Goal: Task Accomplishment & Management: Manage account settings

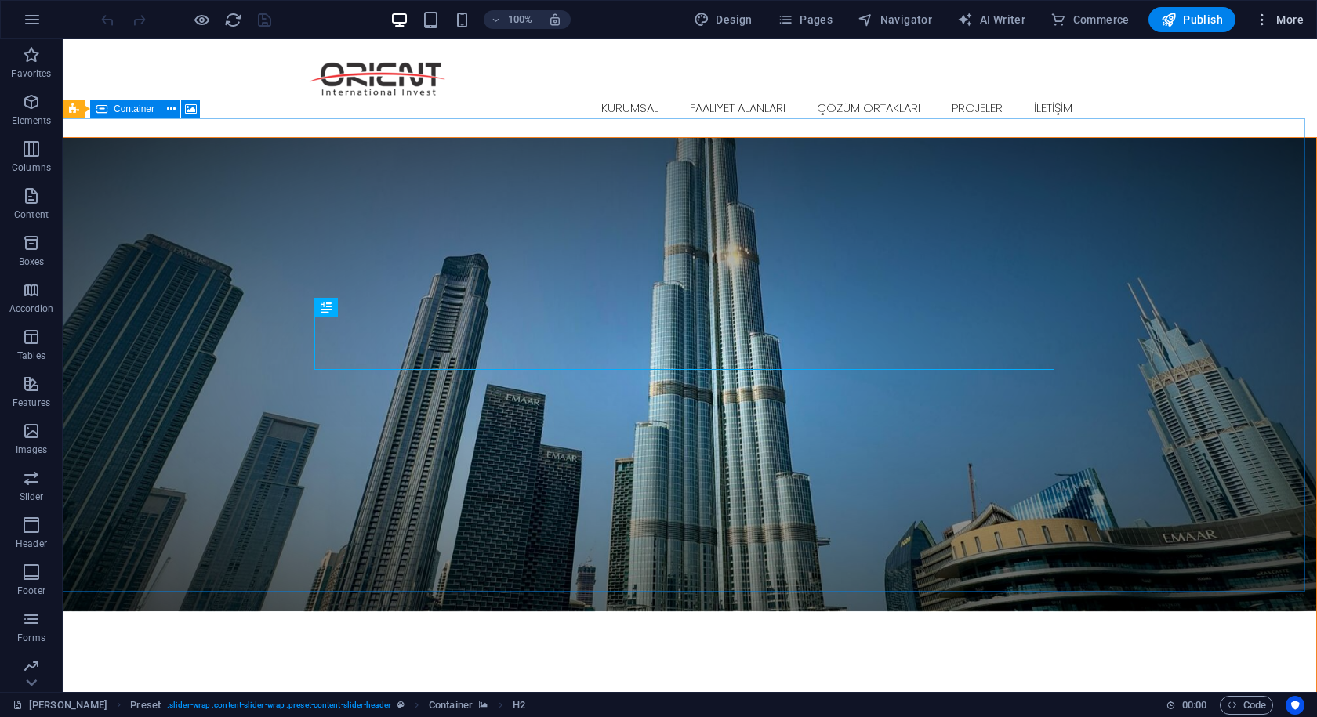
click at [1276, 16] on span "More" at bounding box center [1279, 20] width 49 height 16
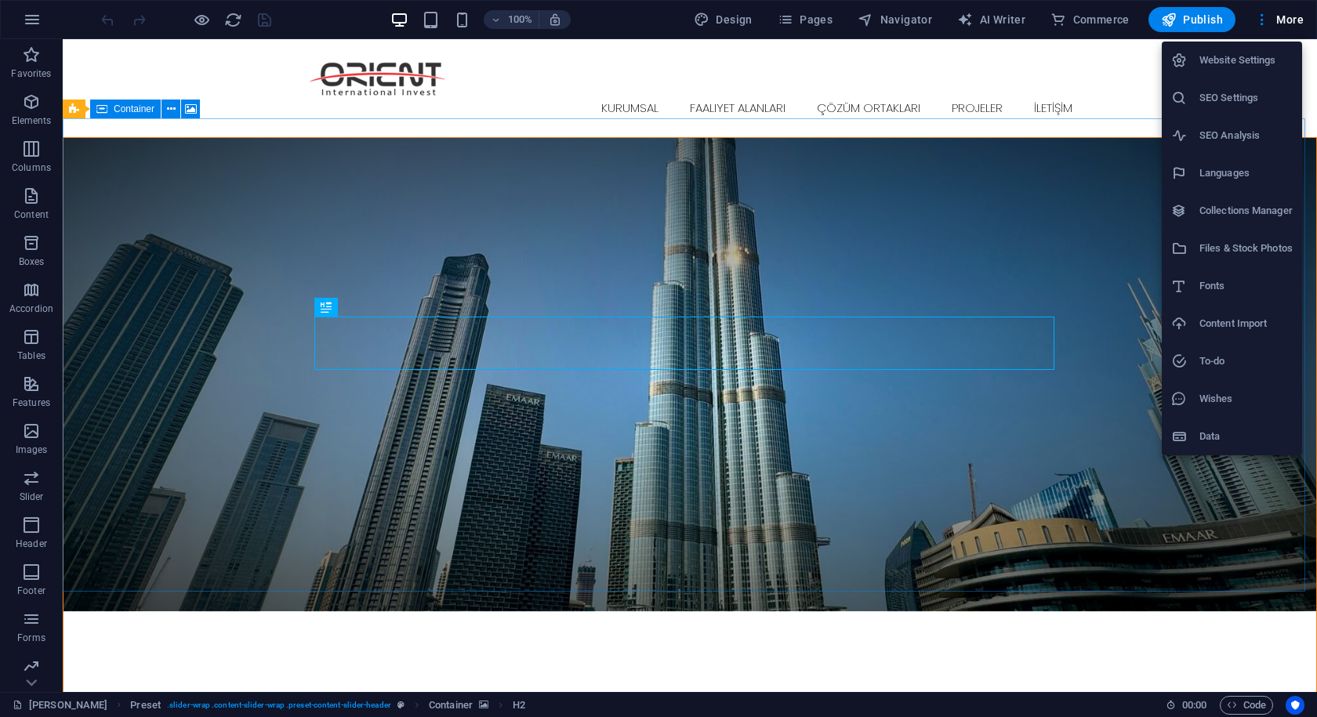
click at [1207, 53] on h6 "Website Settings" at bounding box center [1246, 60] width 93 height 19
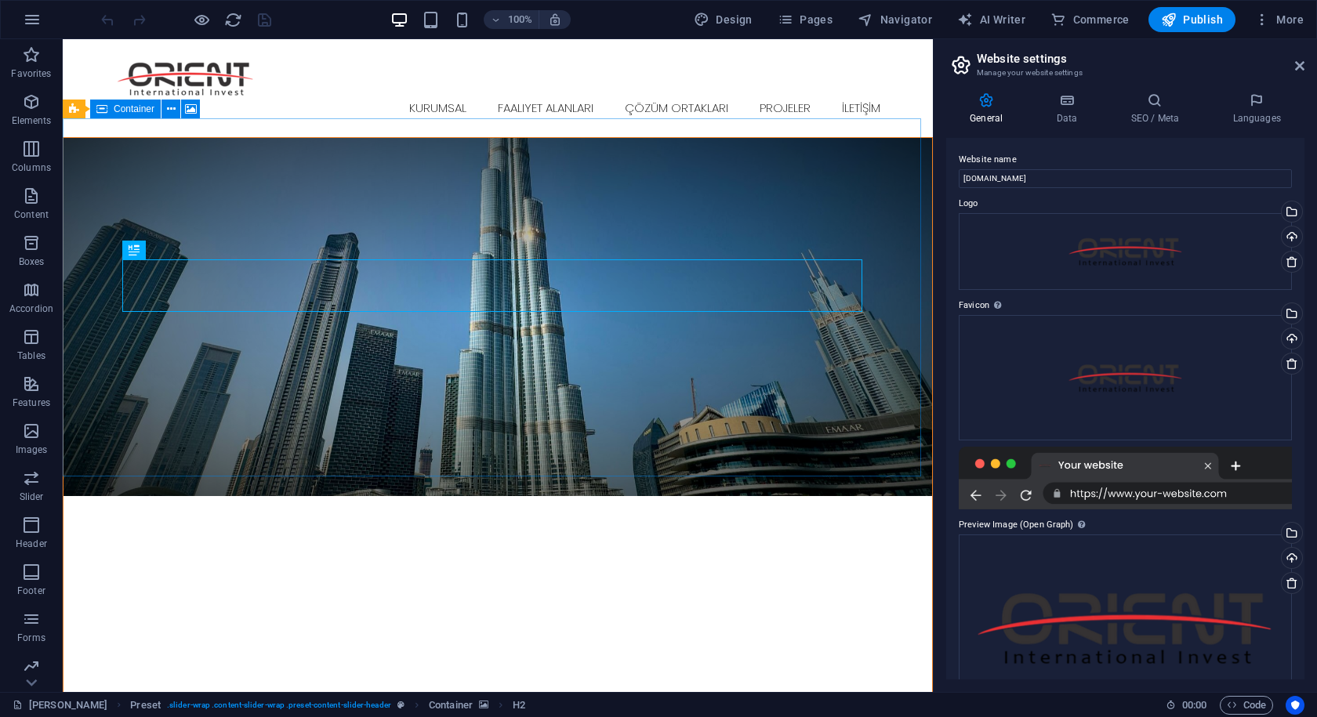
click at [1081, 86] on div "General Data SEO / Meta Languages Website name [DOMAIN_NAME] Logo Drag files he…" at bounding box center [1125, 386] width 383 height 612
drag, startPoint x: 1060, startPoint y: 111, endPoint x: 1062, endPoint y: 119, distance: 8.2
click at [1061, 119] on h4 "Data" at bounding box center [1070, 109] width 74 height 33
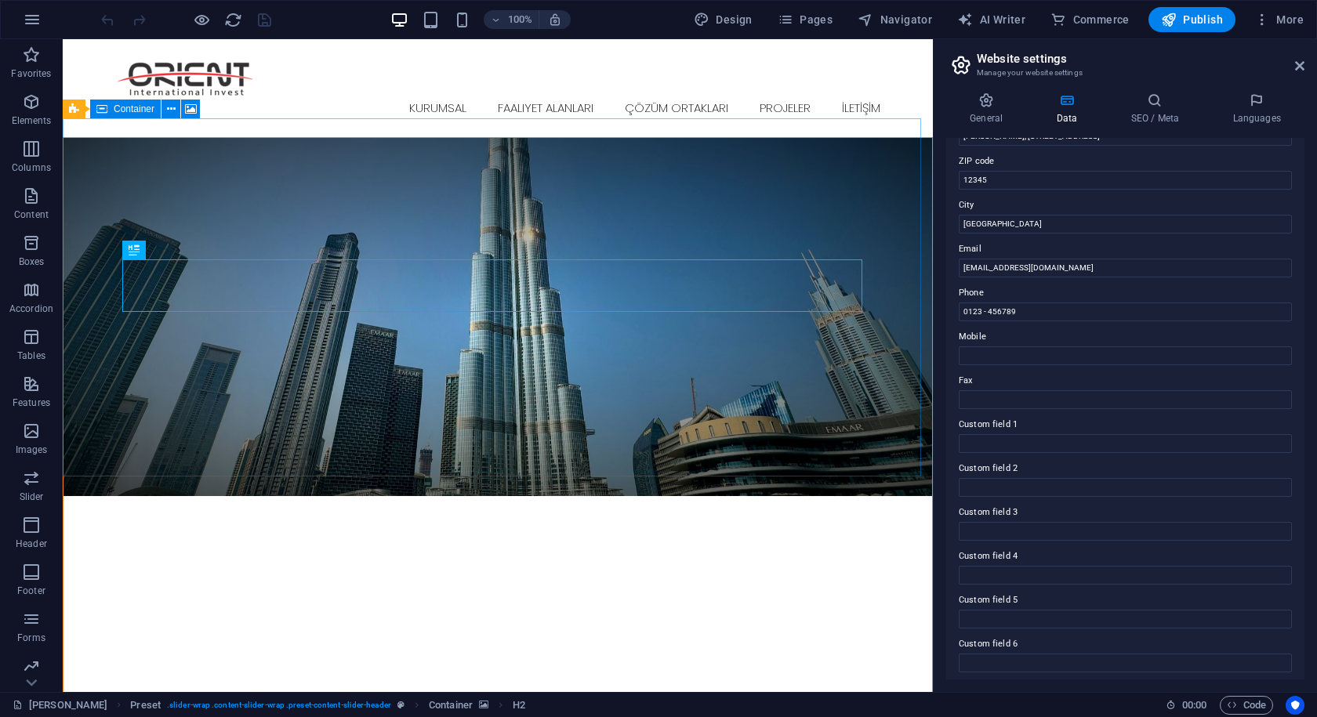
scroll to position [212, 0]
click at [1170, 122] on h4 "SEO / Meta" at bounding box center [1158, 109] width 102 height 33
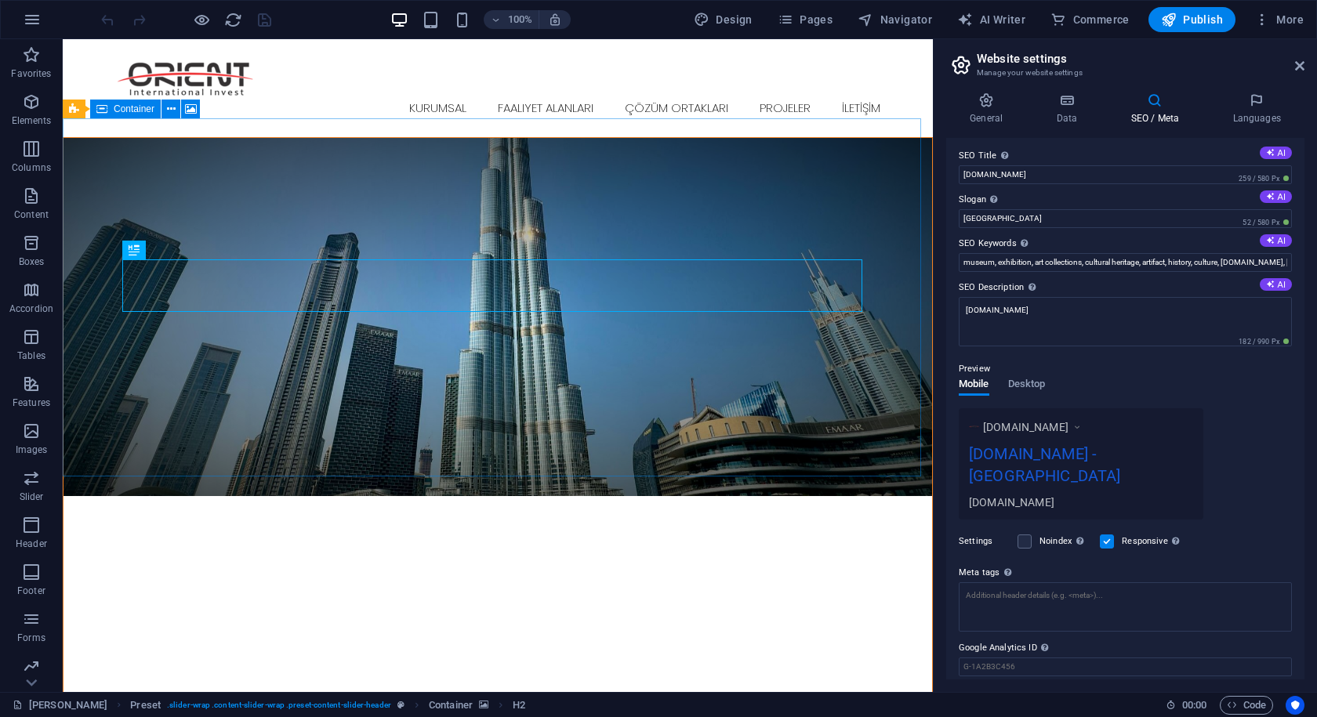
scroll to position [0, 0]
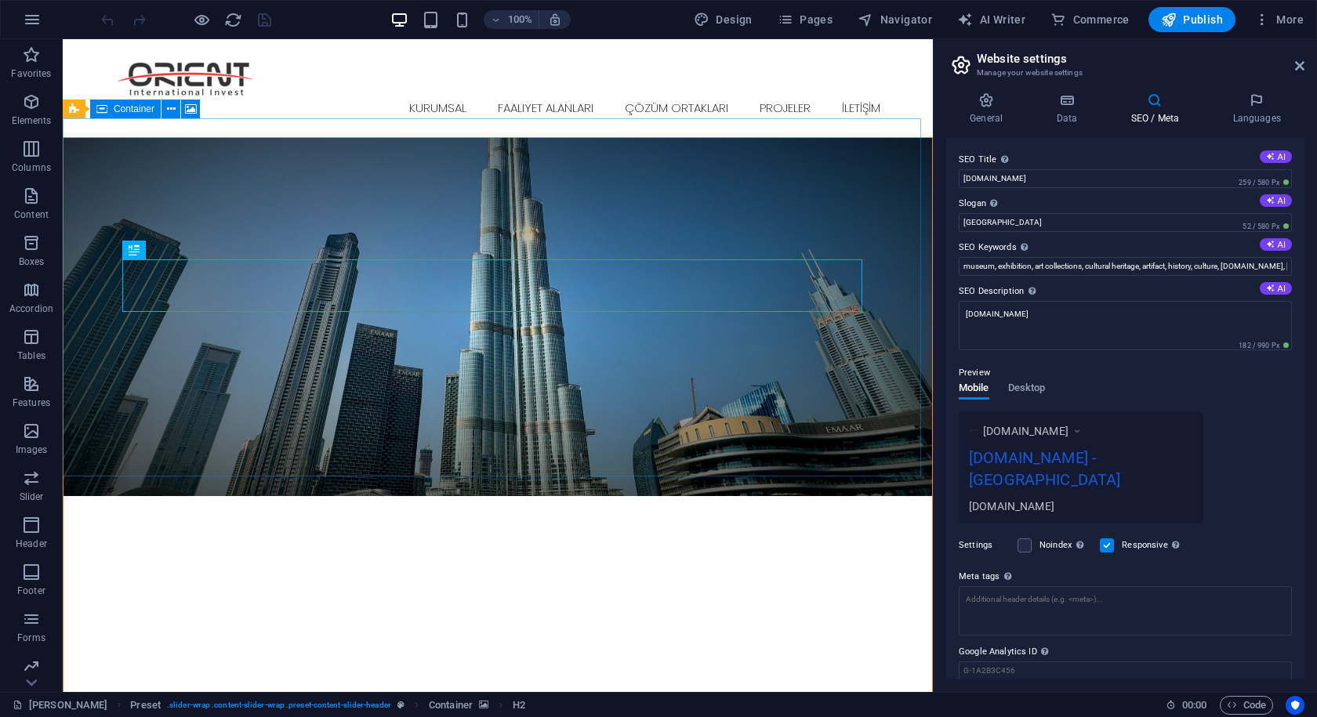
click at [1255, 83] on div "General Data SEO / Meta Languages Website name [DOMAIN_NAME] Logo Drag files he…" at bounding box center [1125, 386] width 383 height 612
click at [1250, 105] on icon at bounding box center [1257, 101] width 96 height 16
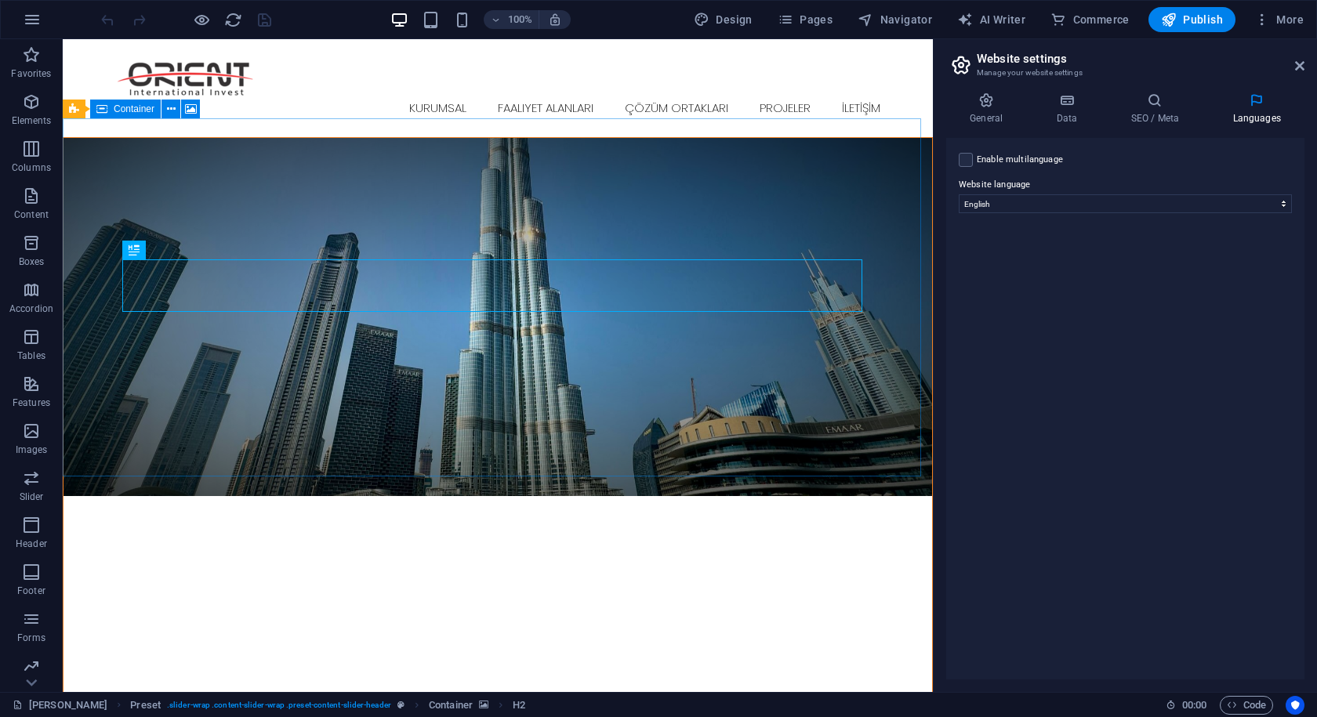
click at [967, 149] on div "Enable multilanguage To disable multilanguage delete all languages until only o…" at bounding box center [1125, 409] width 358 height 542
click at [968, 166] on label at bounding box center [966, 160] width 14 height 14
click at [0, 0] on input "Enable multilanguage To disable multilanguage delete all languages until only o…" at bounding box center [0, 0] width 0 height 0
select select
click at [1021, 281] on select "Abkhazian Afar Afrikaans Akan Albanian Amharic Arabic Aragonese Armenian Assame…" at bounding box center [1125, 280] width 261 height 19
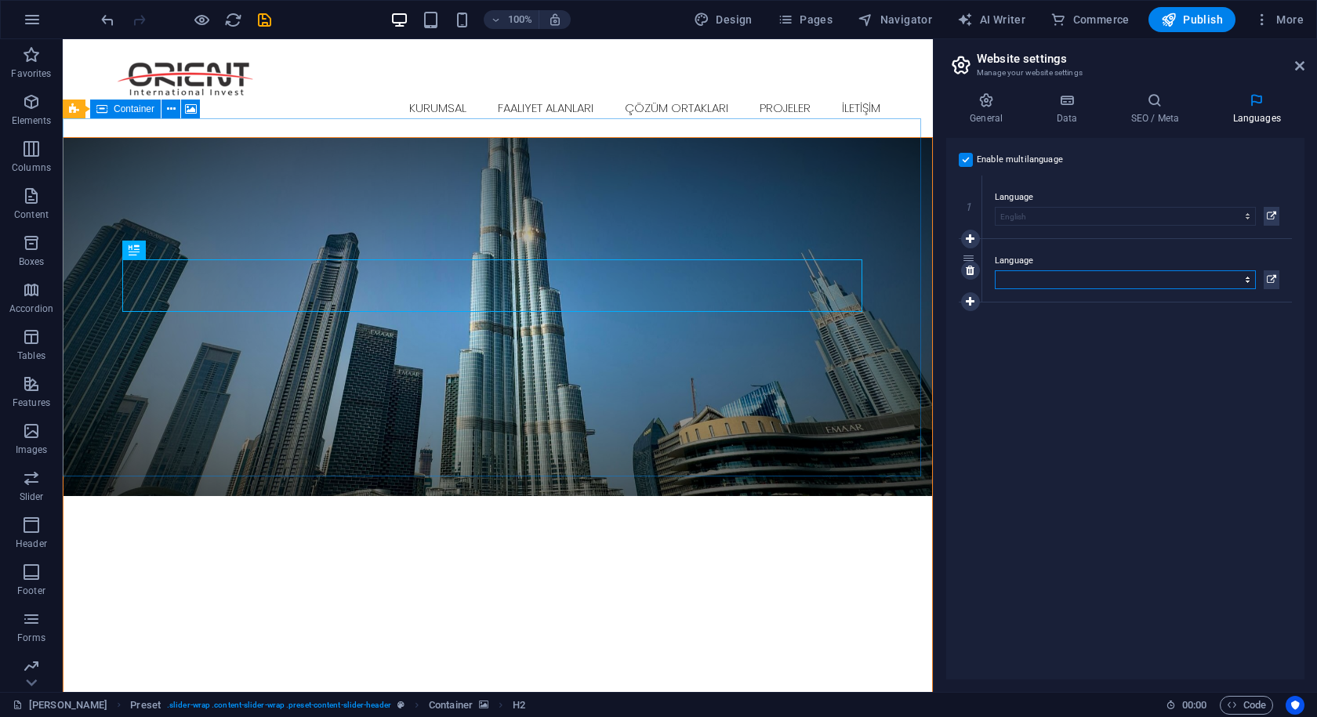
click at [1021, 281] on select "Abkhazian Afar Afrikaans Akan Albanian Amharic Arabic Aragonese Armenian Assame…" at bounding box center [1125, 280] width 261 height 19
click at [1037, 329] on div "Enable multilanguage To disable multilanguage delete all languages until only o…" at bounding box center [1125, 409] width 358 height 542
click at [1265, 89] on div "General Data SEO / Meta Languages Website name [DOMAIN_NAME] Logo Drag files he…" at bounding box center [1125, 386] width 383 height 612
click at [1261, 103] on icon at bounding box center [1257, 101] width 96 height 16
click at [1298, 63] on icon at bounding box center [1299, 66] width 9 height 13
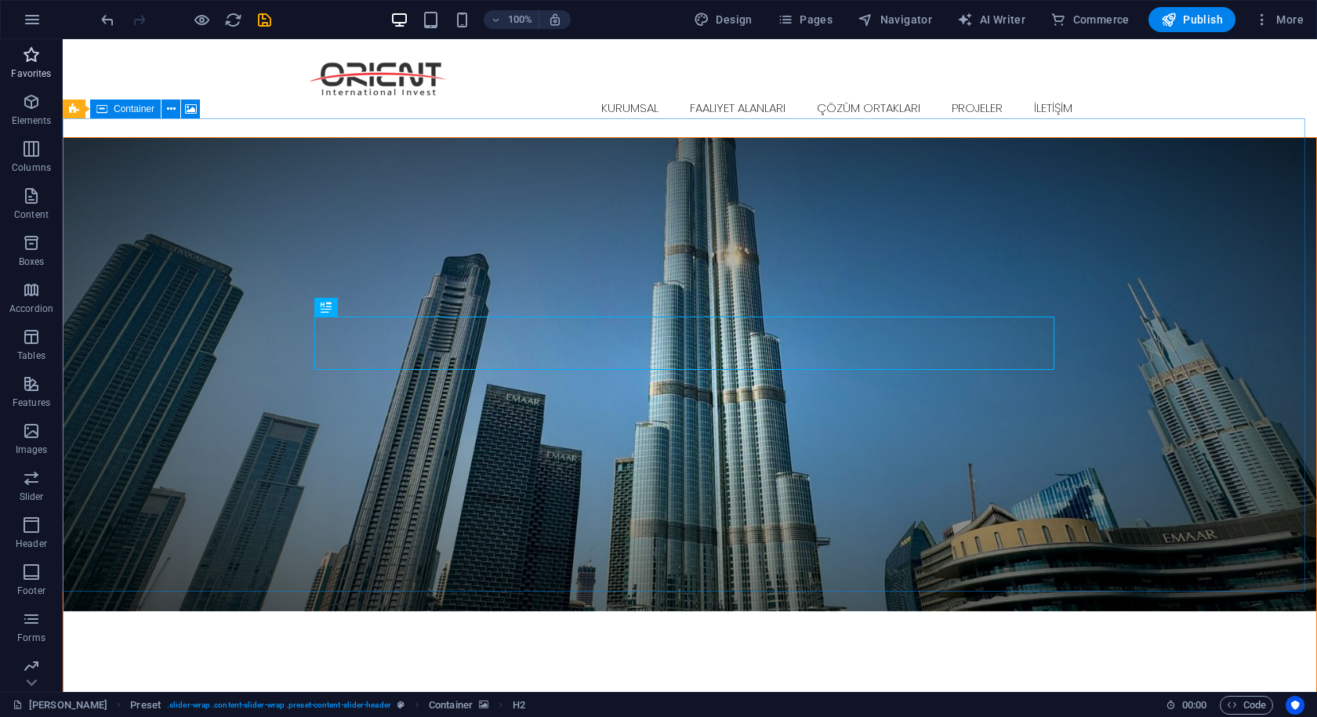
click at [38, 42] on button "Favorites" at bounding box center [31, 62] width 63 height 47
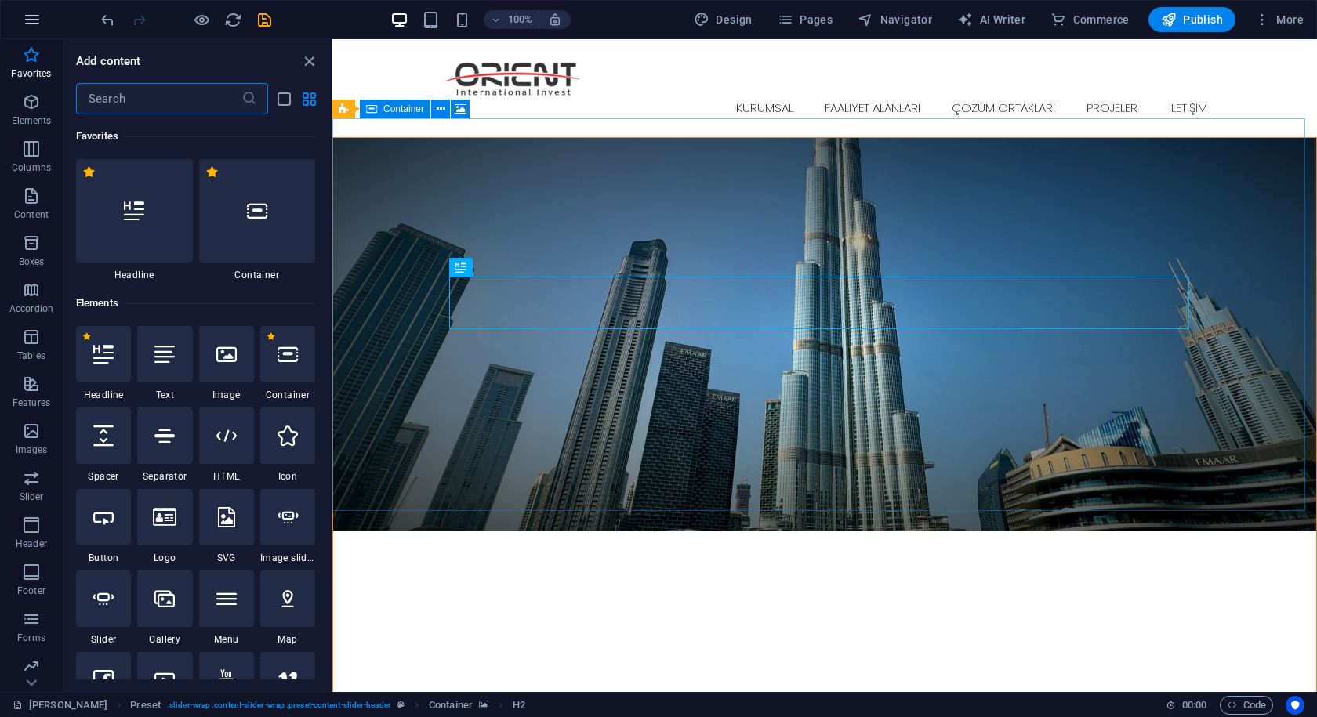
click at [34, 21] on icon "button" at bounding box center [32, 19] width 19 height 19
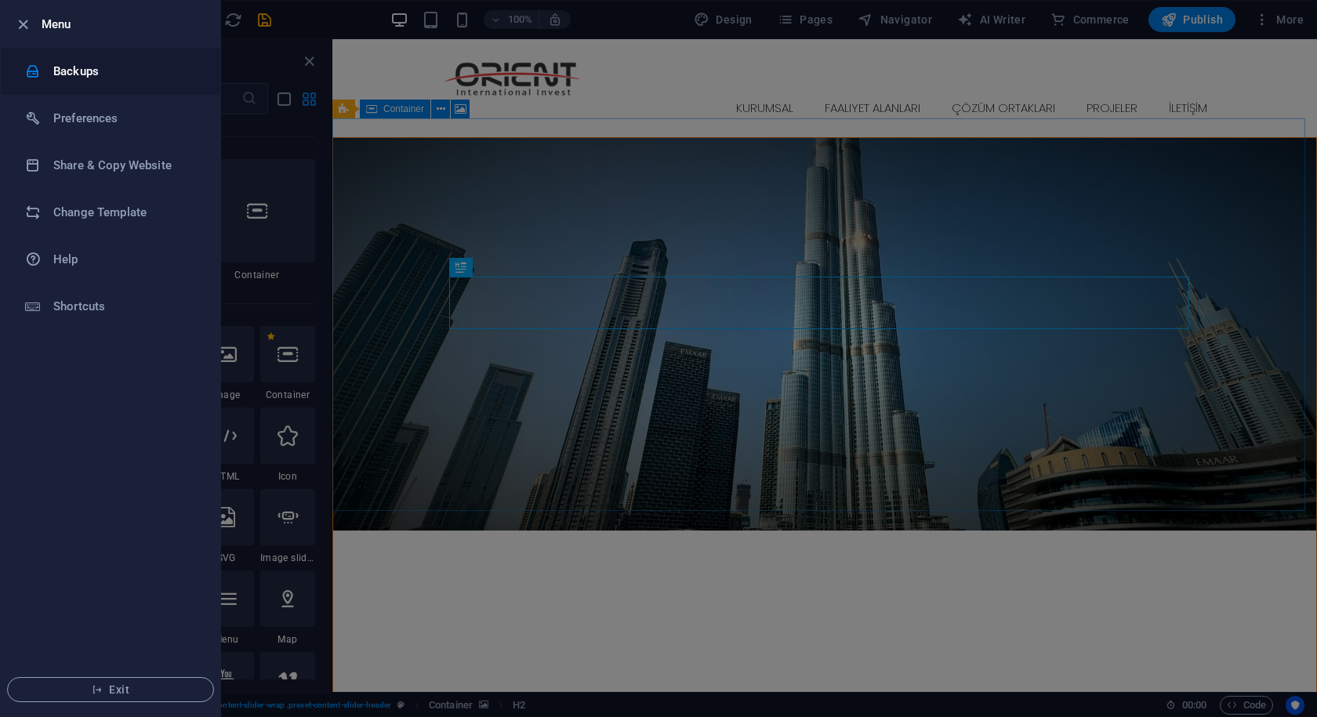
click at [77, 70] on h6 "Backups" at bounding box center [125, 71] width 145 height 19
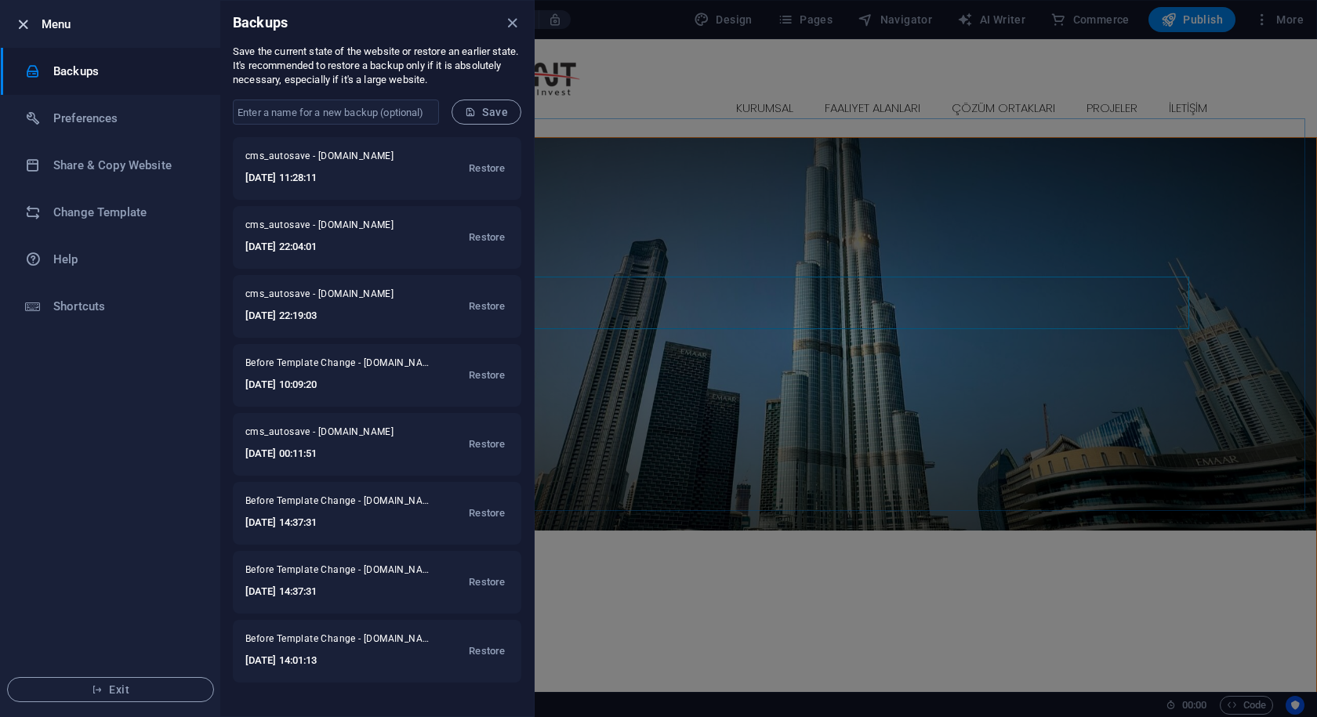
click at [25, 18] on icon "button" at bounding box center [23, 25] width 18 height 18
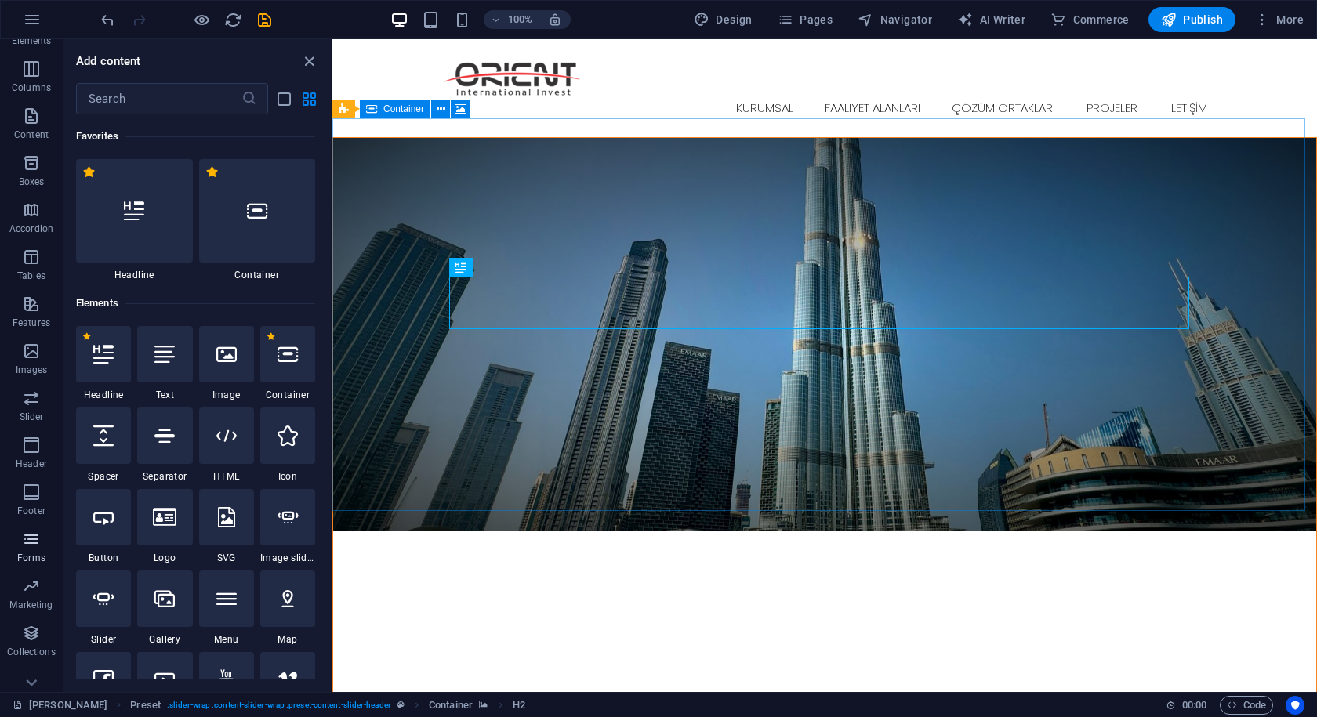
scroll to position [100, 0]
